Goal: Navigation & Orientation: Find specific page/section

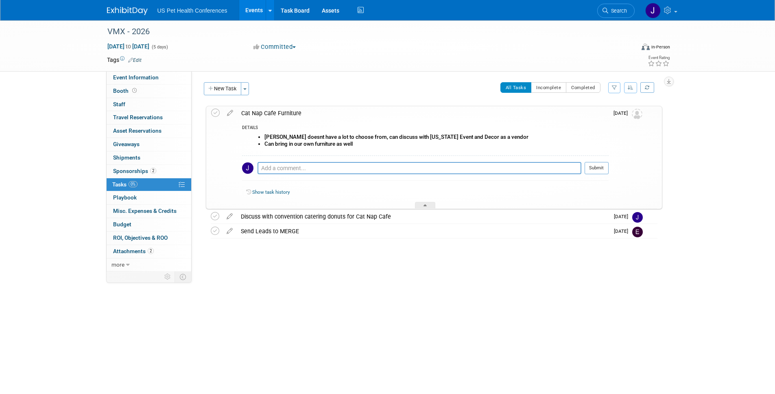
click at [133, 11] on img at bounding box center [127, 11] width 41 height 8
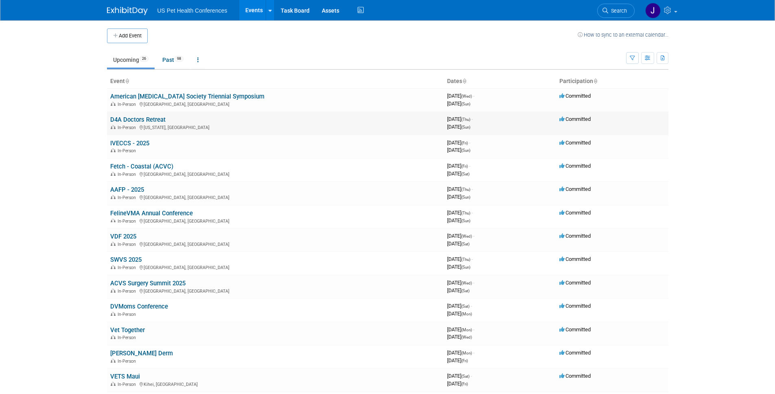
click at [154, 119] on link "D4A Doctors Retreat" at bounding box center [137, 119] width 55 height 7
